Goal: Navigation & Orientation: Find specific page/section

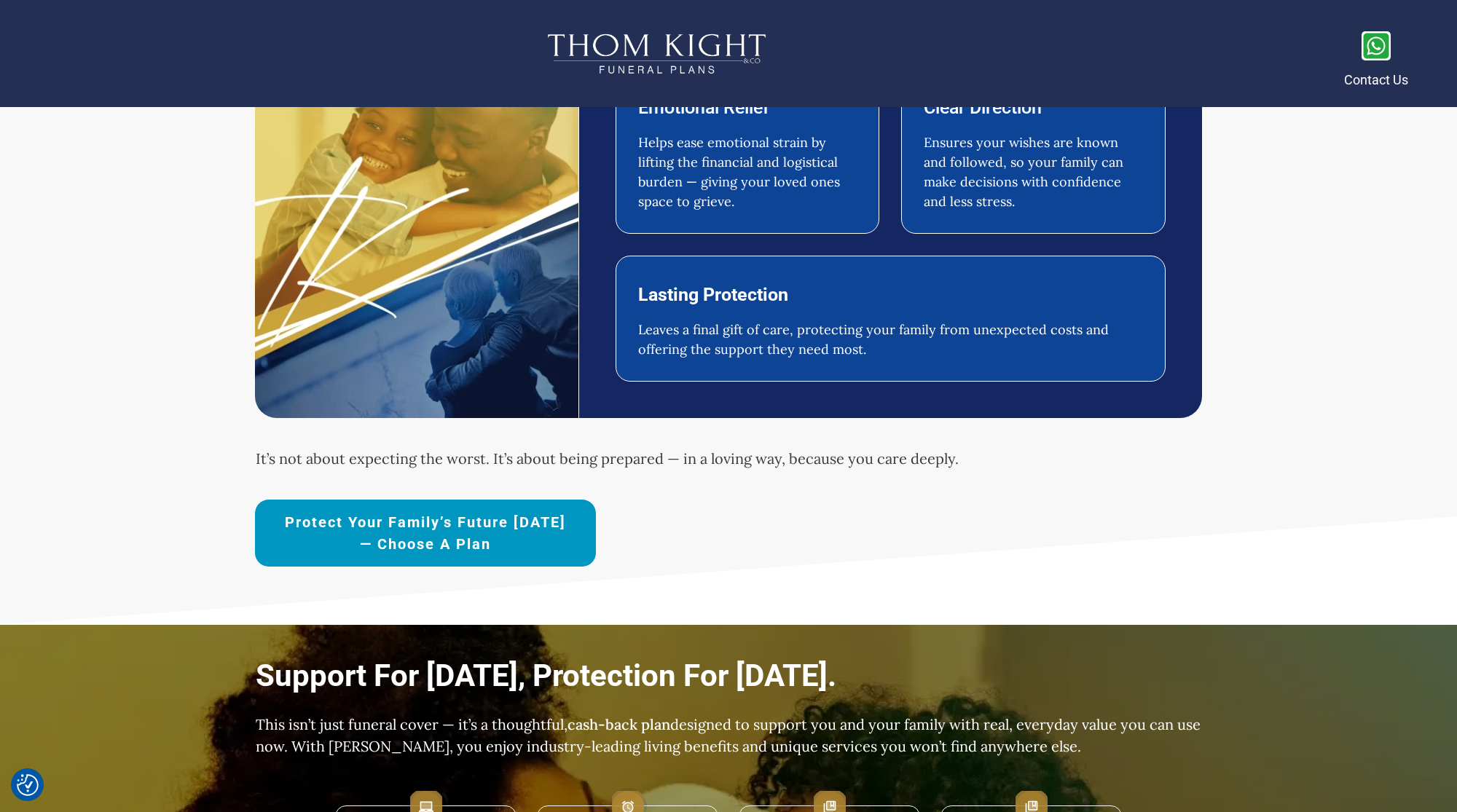
click at [514, 511] on span "Protect Your Family’s Future [DATE] — Choose a Plan" at bounding box center [425, 533] width 290 height 44
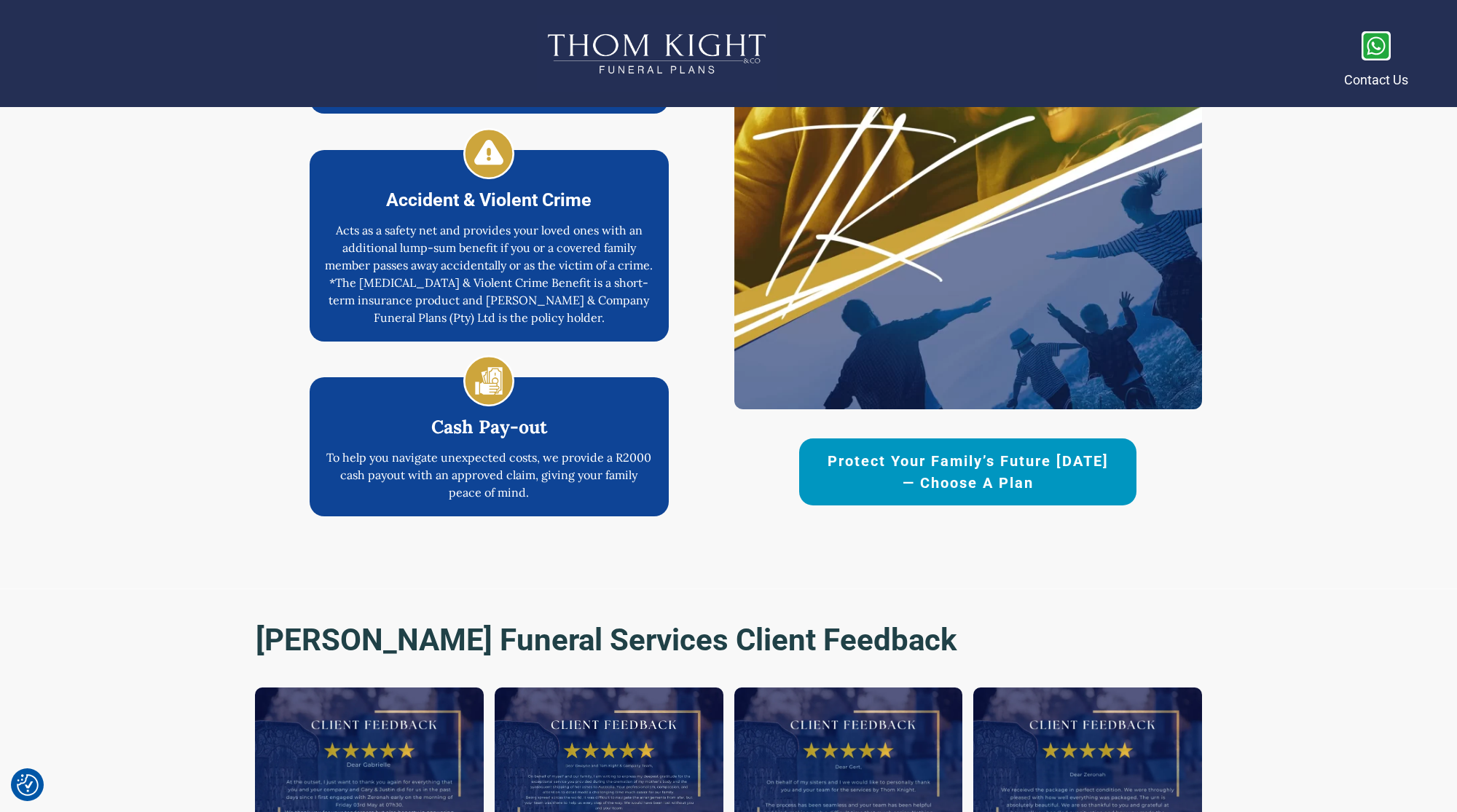
click at [812, 473] on link "Protect Your Family’s Future [DATE] — Choose a Plan" at bounding box center [968, 472] width 337 height 67
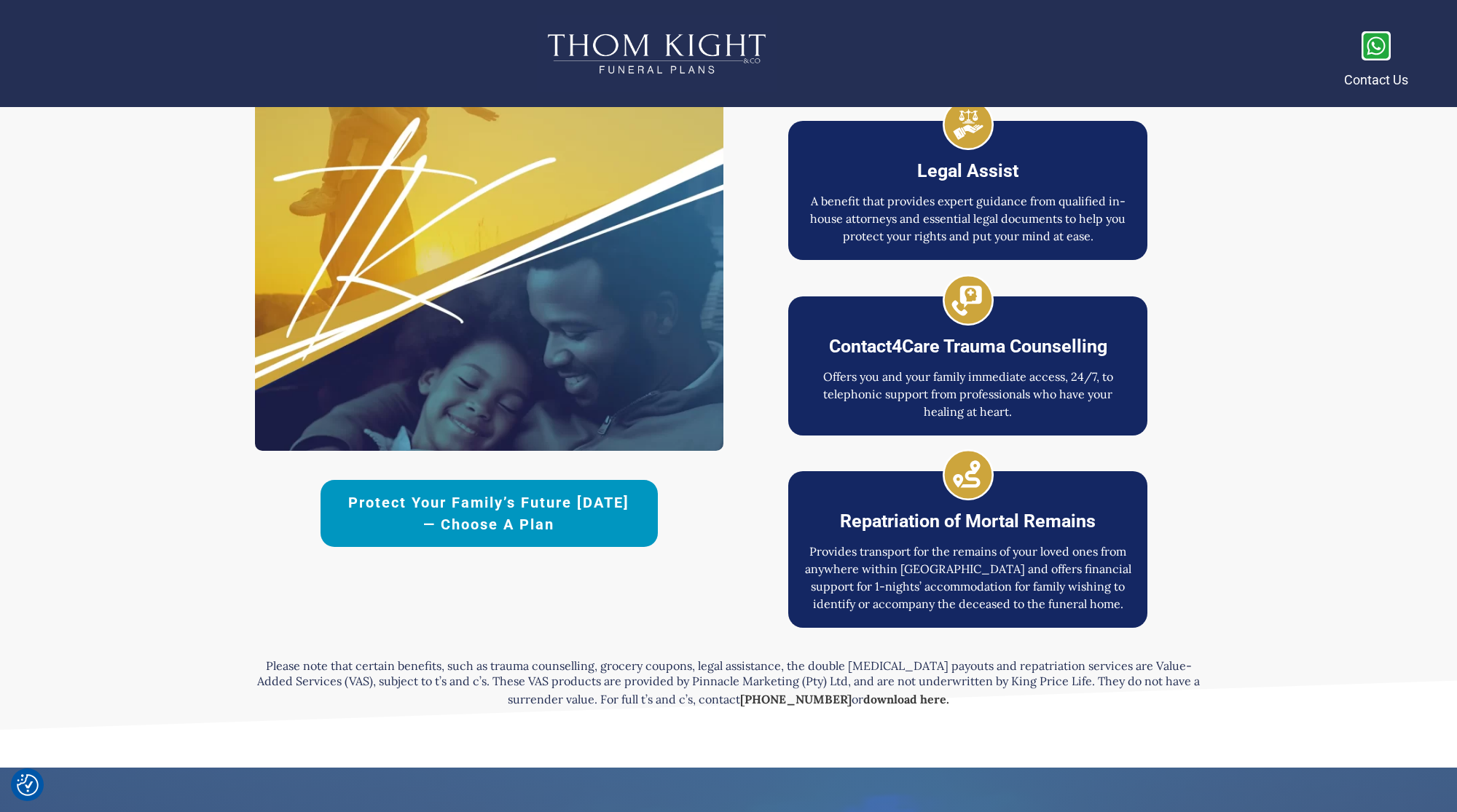
click at [631, 506] on span "Protect Your Family’s Future [DATE] — Choose a Plan" at bounding box center [489, 513] width 286 height 44
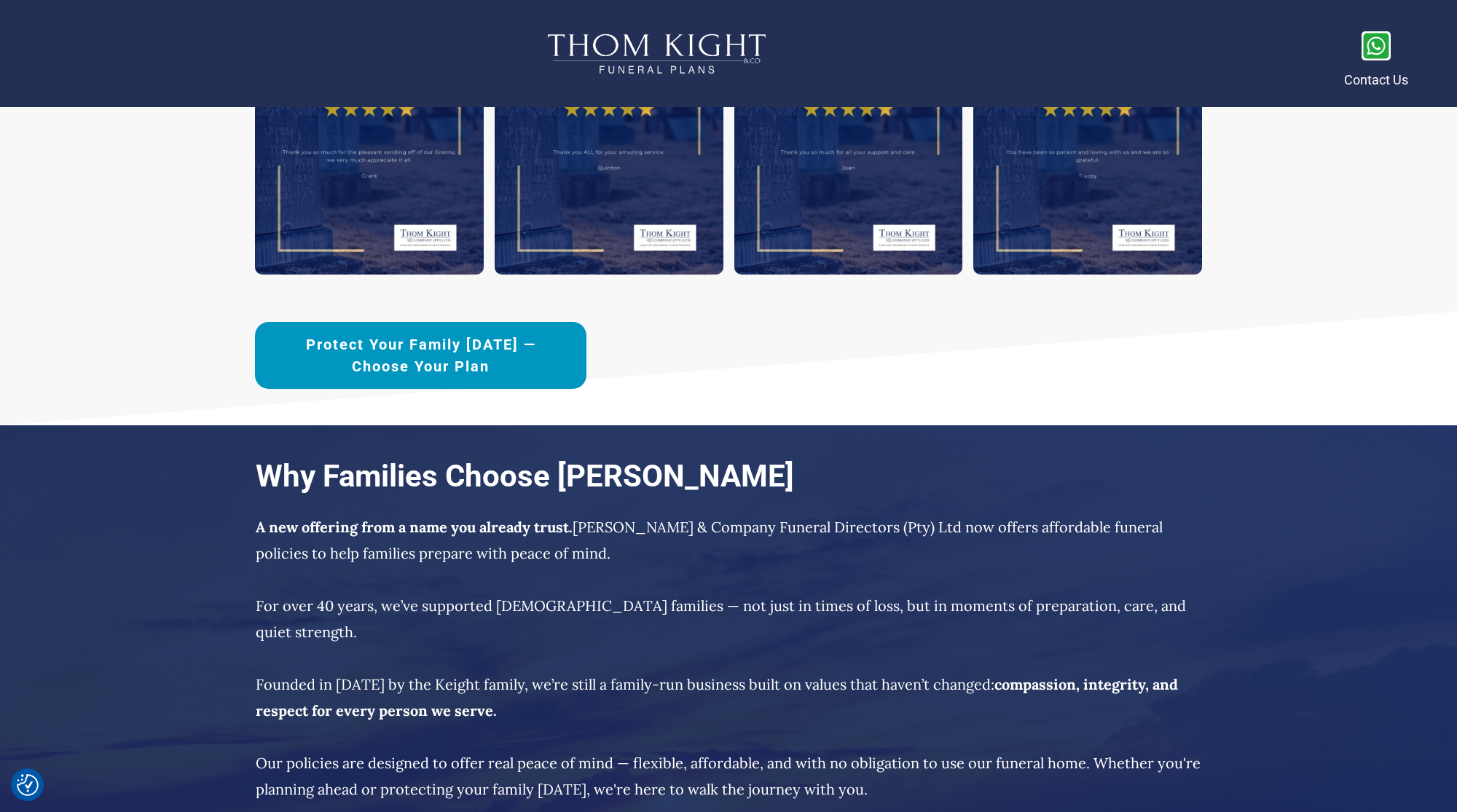
click at [514, 354] on span "Protect Your Family [DATE] —Choose Your Plan" at bounding box center [421, 355] width 281 height 44
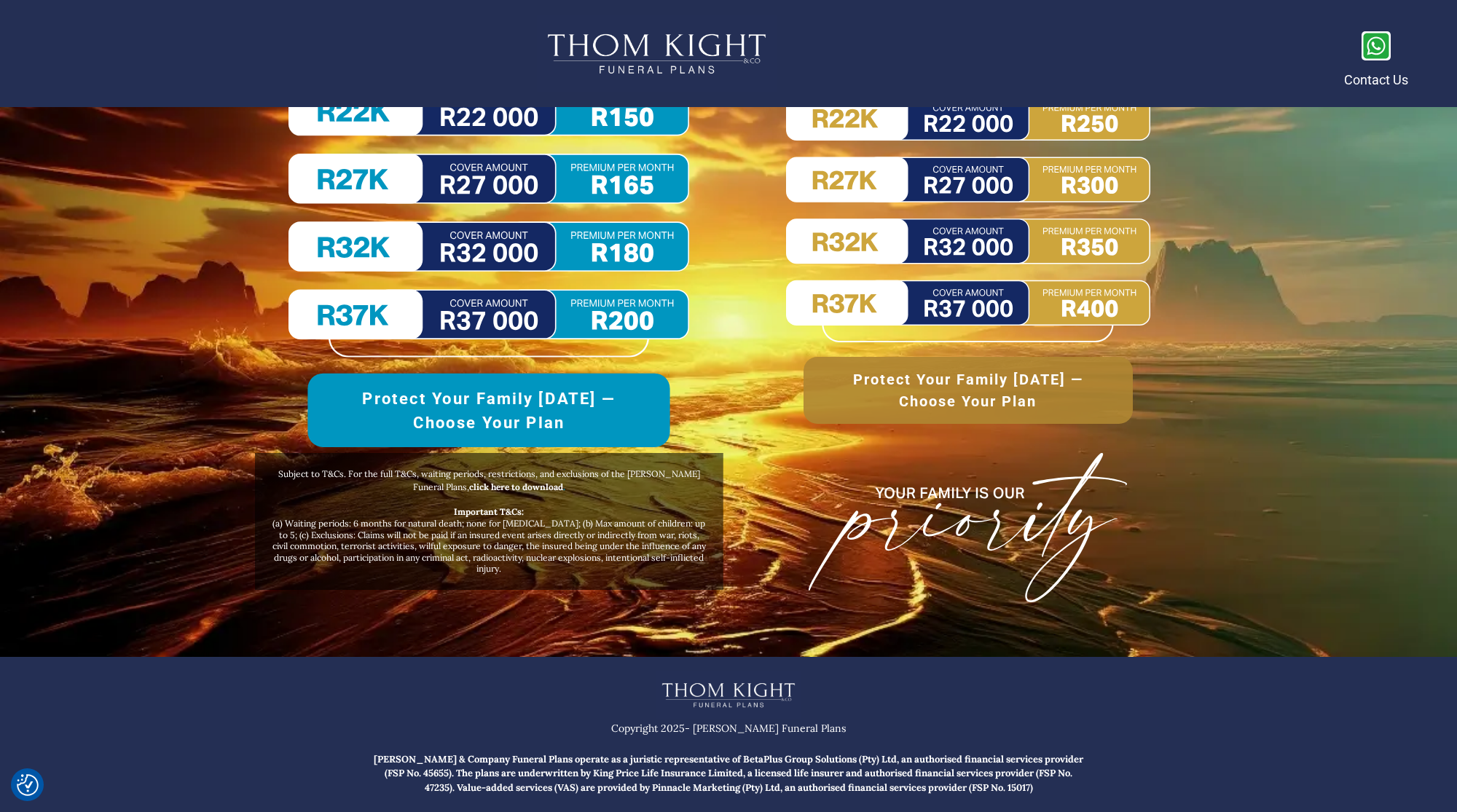
scroll to position [6849, 0]
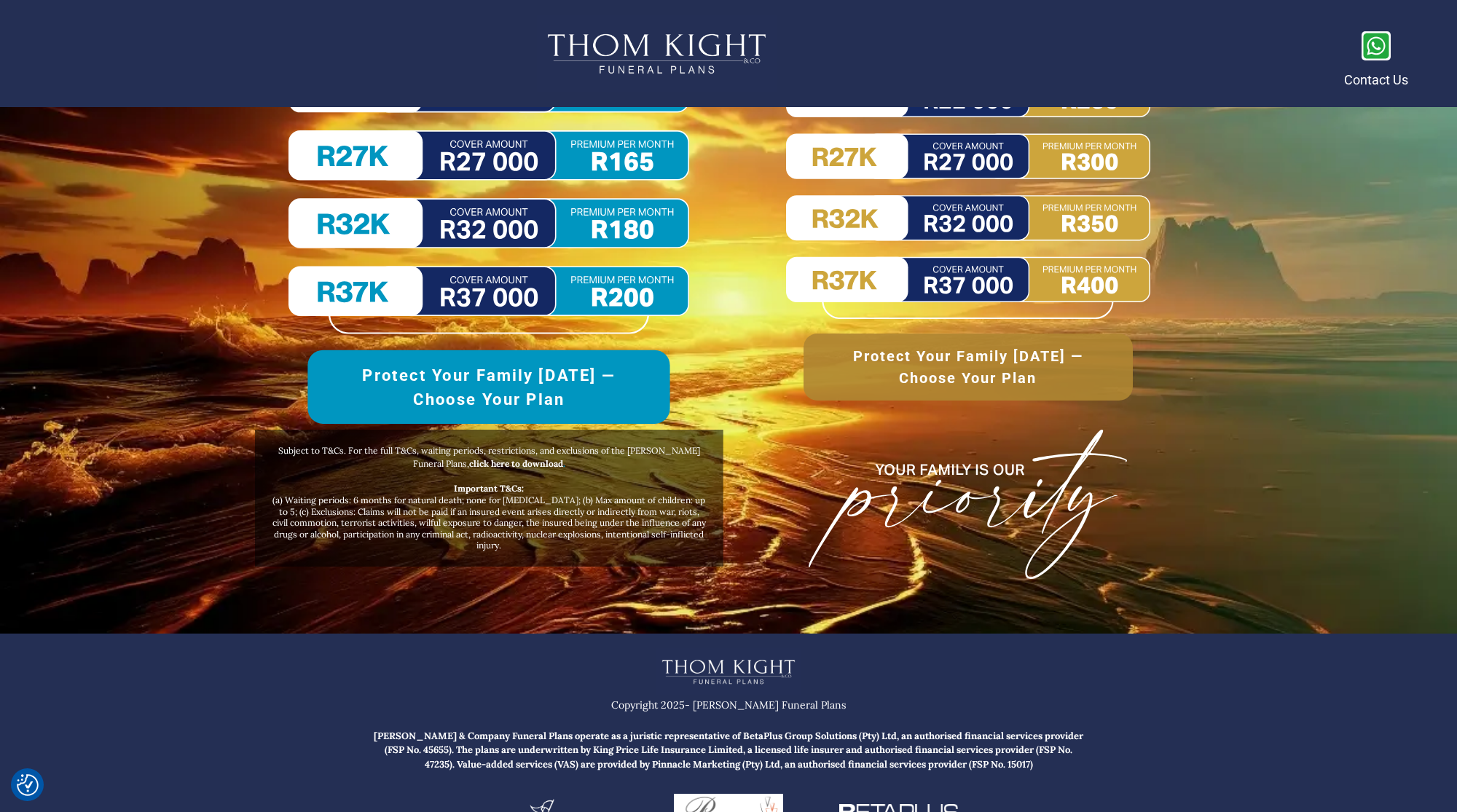
click at [486, 338] on div "Protect Your Family [DATE] —Choose Your Plan" at bounding box center [489, 168] width 483 height 511
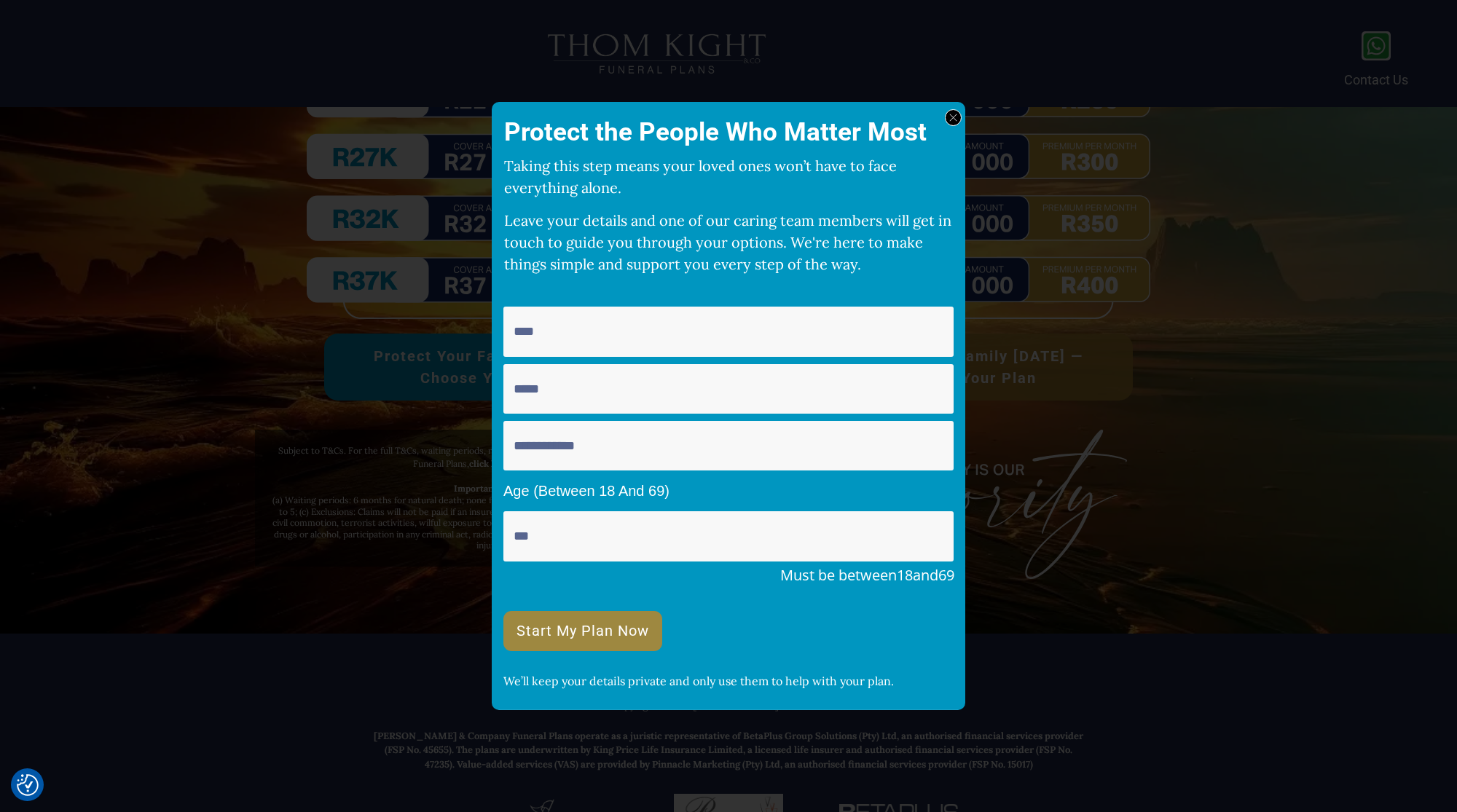
click at [949, 107] on div "Protect the People Who Matter Most Taking this step means your loved ones won’t…" at bounding box center [728, 406] width 473 height 608
click at [954, 120] on icon at bounding box center [953, 117] width 8 height 8
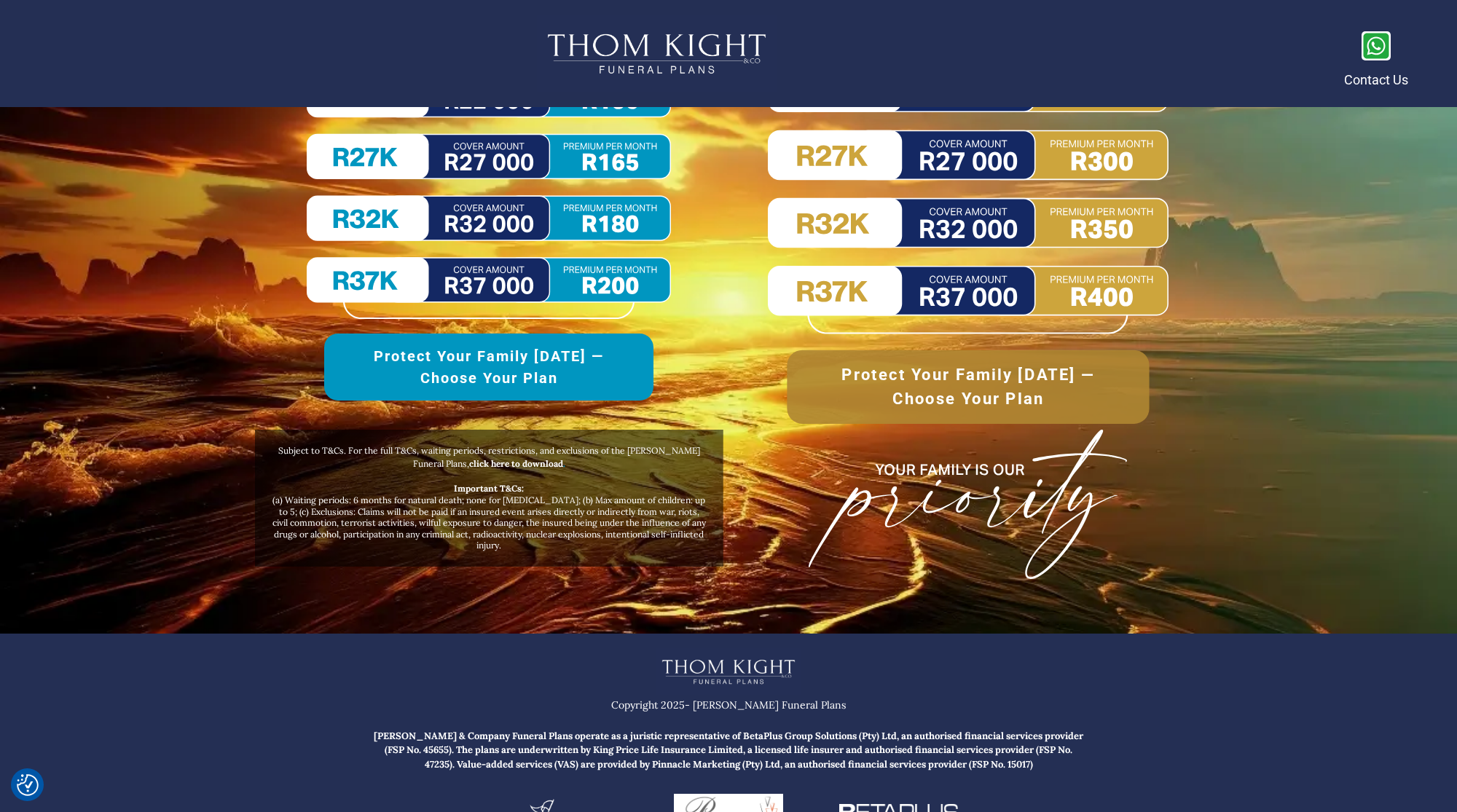
click at [975, 269] on img at bounding box center [968, 131] width 400 height 406
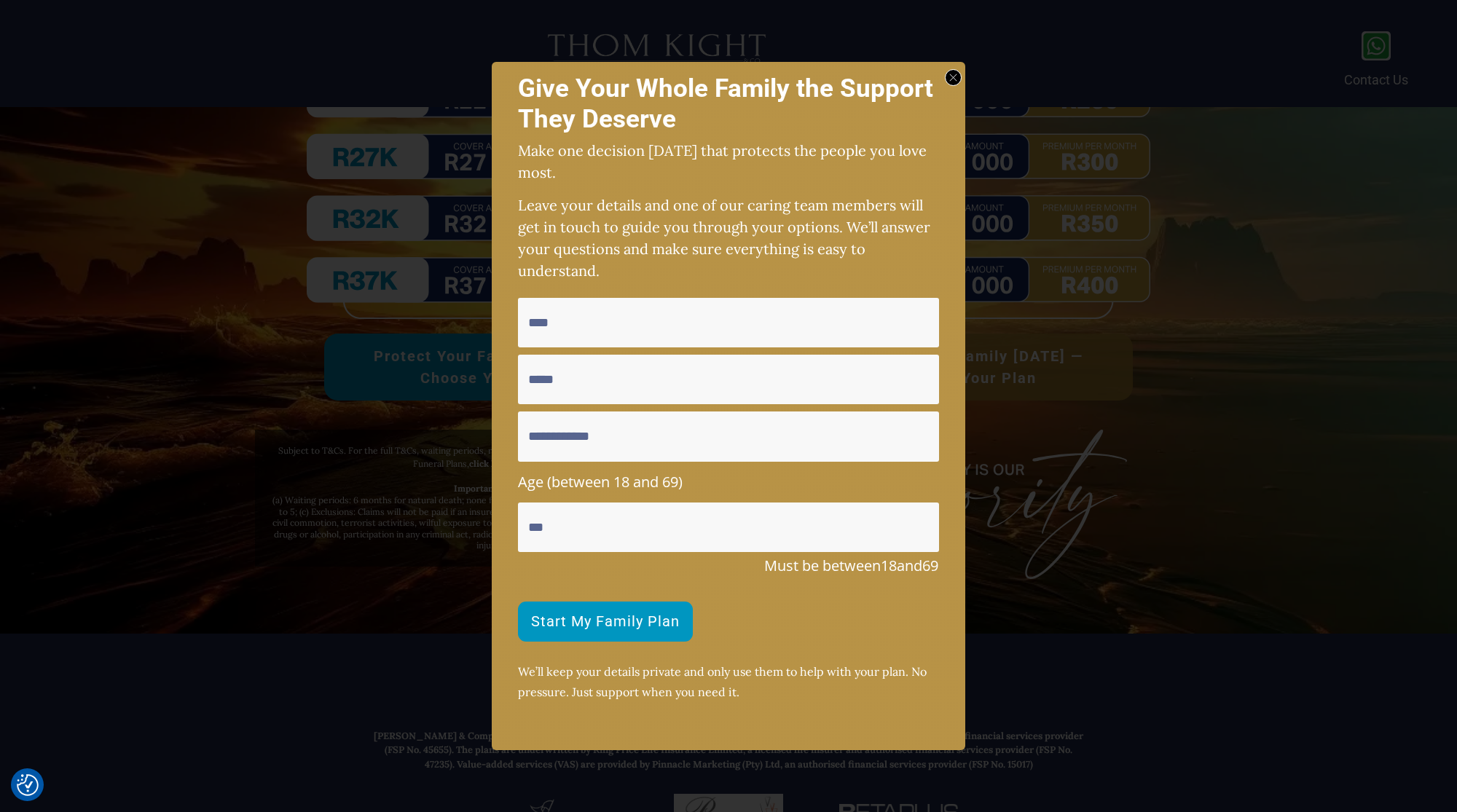
click at [951, 77] on icon at bounding box center [953, 78] width 8 height 8
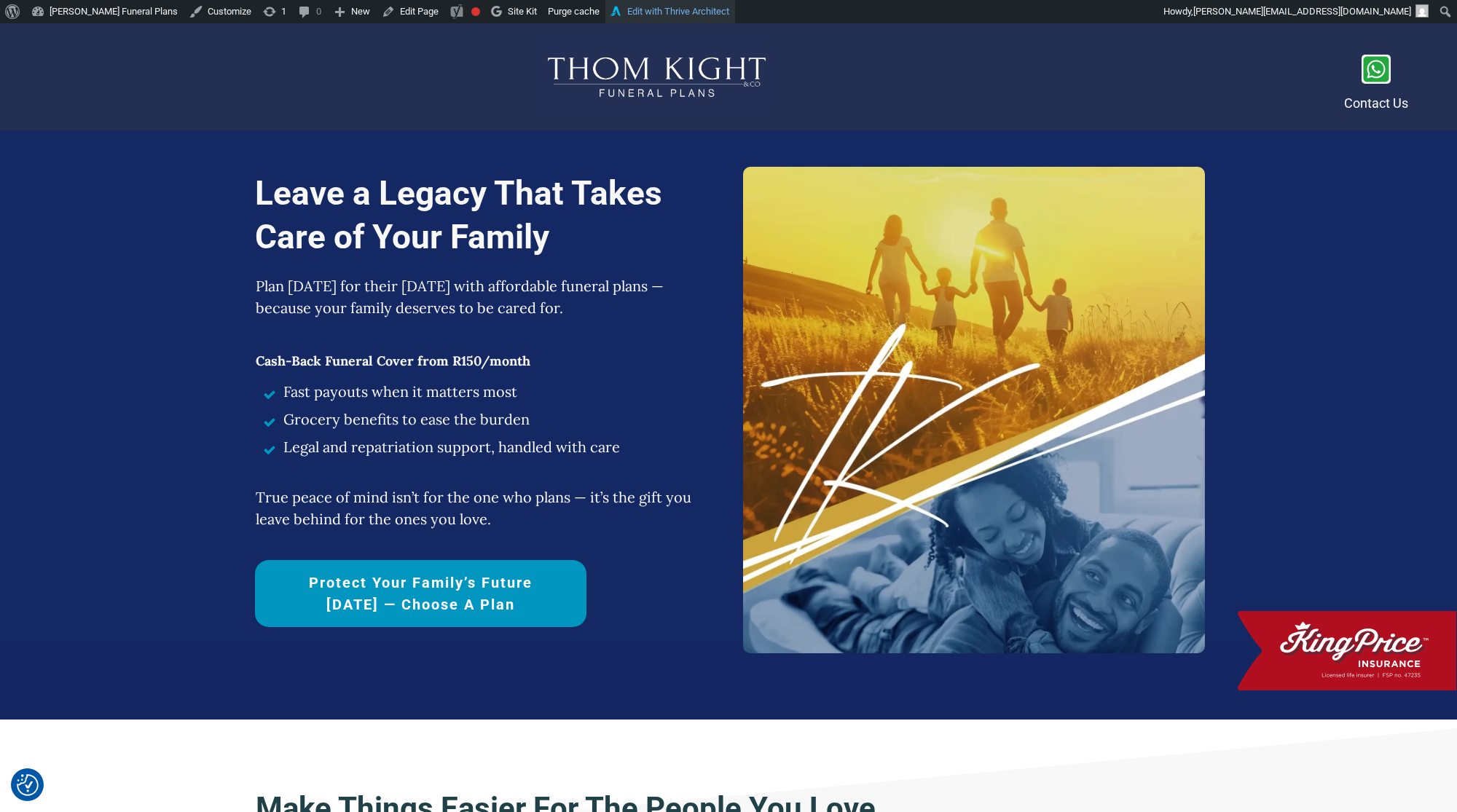
click at [703, 14] on link "Edit with Thrive Architect" at bounding box center [670, 11] width 129 height 23
click at [636, 25] on div "Contact Us" at bounding box center [728, 77] width 1457 height 107
click at [633, 19] on link "Edit with Thrive Architect" at bounding box center [635, 11] width 129 height 23
